Goal: Navigation & Orientation: Find specific page/section

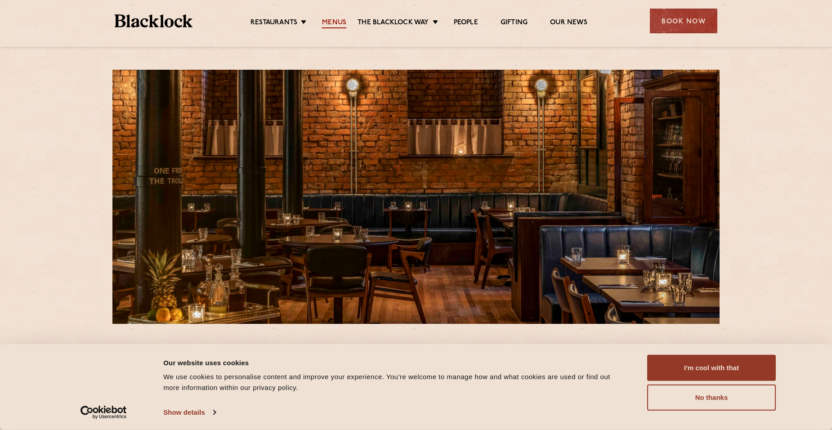
click at [331, 20] on link "Menus" at bounding box center [334, 23] width 24 height 10
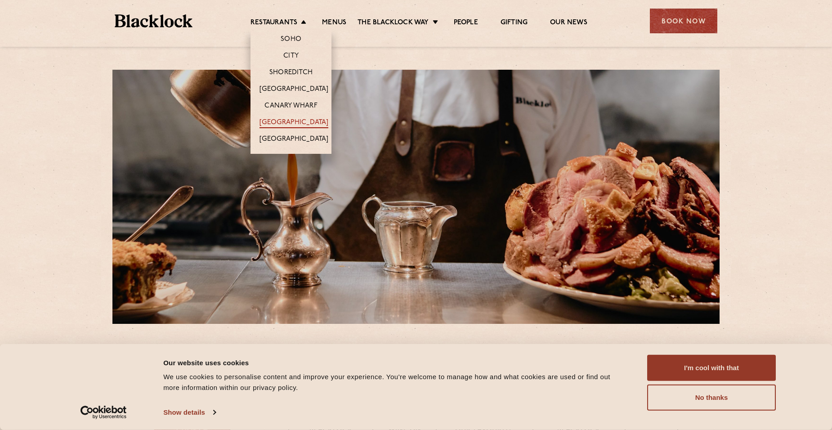
click at [290, 120] on link "[GEOGRAPHIC_DATA]" at bounding box center [293, 123] width 69 height 10
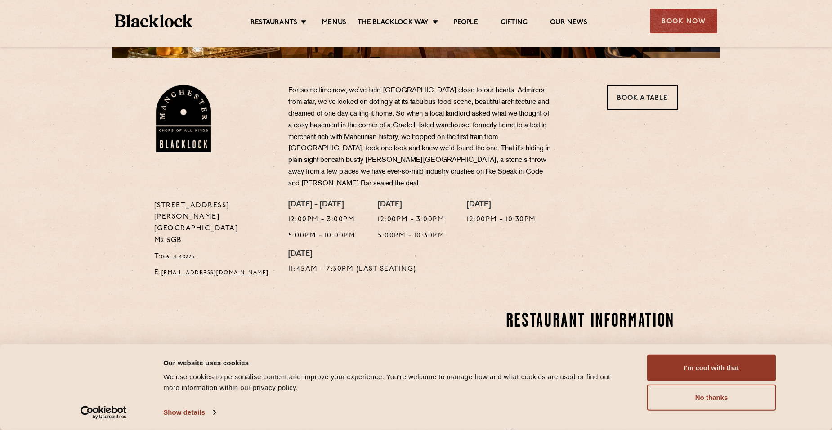
scroll to position [270, 0]
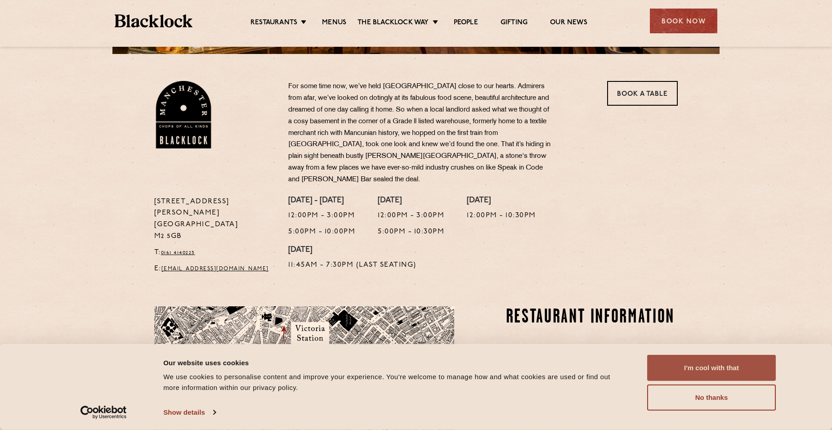
click at [684, 367] on button "I'm cool with that" at bounding box center [711, 368] width 129 height 26
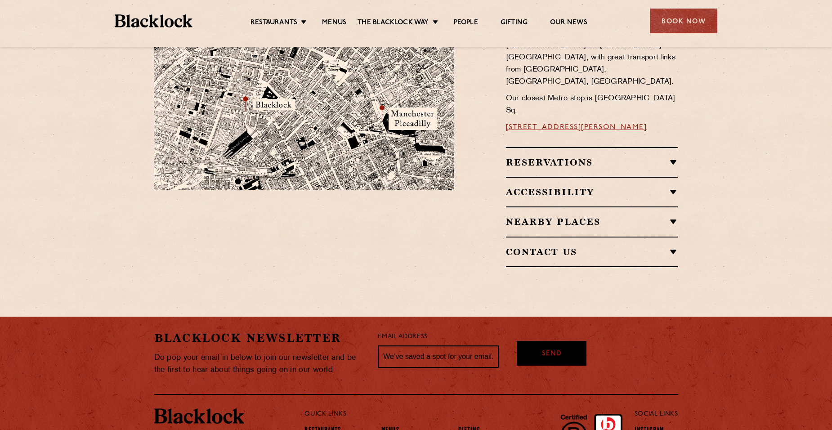
scroll to position [624, 0]
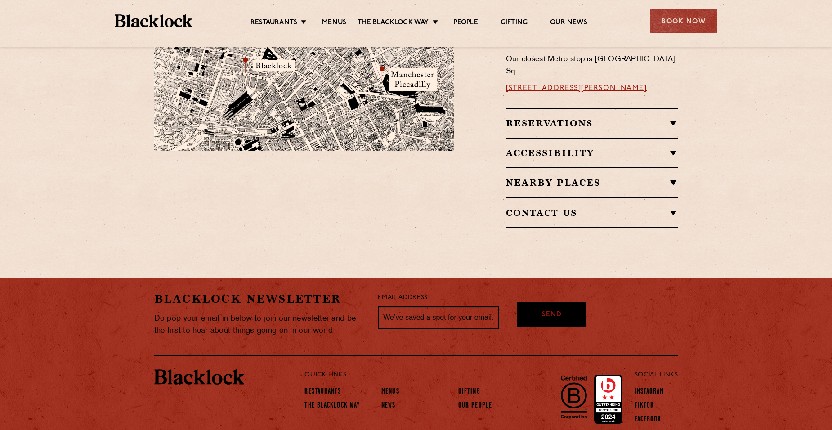
click at [555, 118] on h2 "Reservations" at bounding box center [592, 123] width 172 height 11
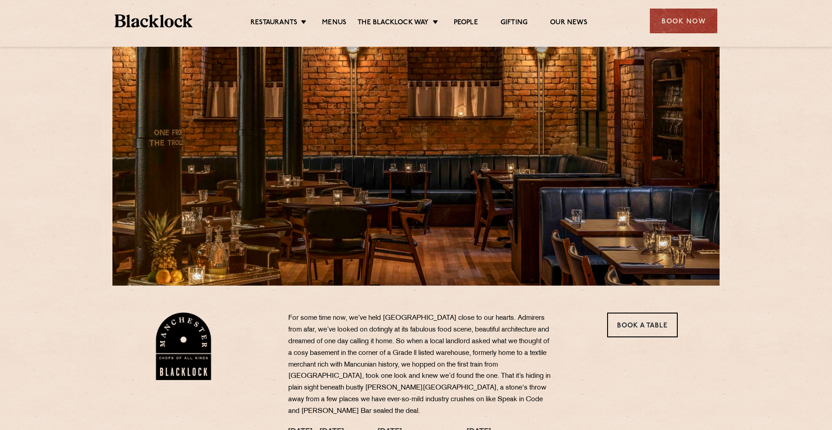
scroll to position [0, 0]
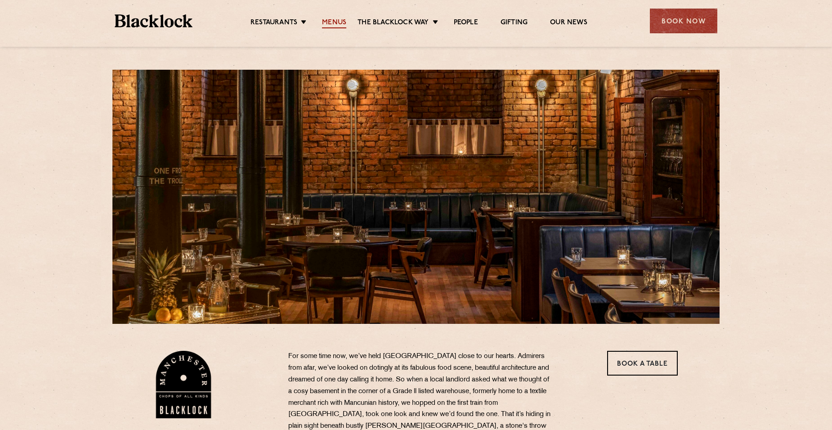
click at [329, 21] on link "Menus" at bounding box center [334, 23] width 24 height 10
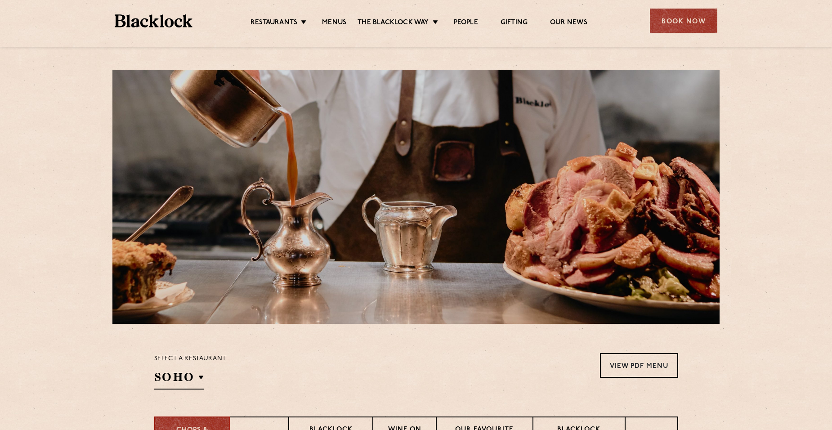
click at [134, 14] on img at bounding box center [154, 20] width 78 height 13
